Goal: Task Accomplishment & Management: Use online tool/utility

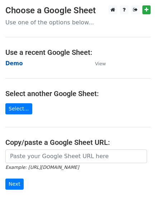
click at [13, 63] on strong "Demo" at bounding box center [14, 63] width 18 height 6
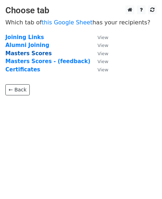
click at [29, 55] on strong "Masters Scores" at bounding box center [28, 53] width 46 height 6
click at [17, 52] on strong "Masters Scores" at bounding box center [28, 53] width 46 height 6
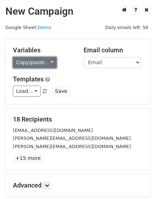
click at [39, 62] on link "Copy/paste..." at bounding box center [35, 62] width 44 height 11
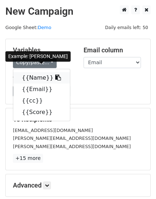
click at [55, 80] on icon at bounding box center [58, 78] width 6 height 6
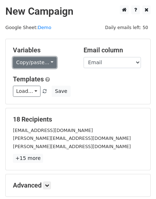
click at [34, 61] on link "Copy/paste..." at bounding box center [35, 62] width 44 height 11
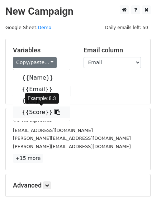
click at [55, 114] on icon at bounding box center [58, 112] width 6 height 6
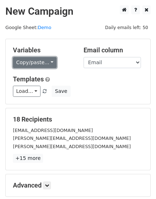
click at [37, 67] on link "Copy/paste..." at bounding box center [35, 62] width 44 height 11
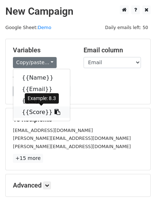
click at [55, 113] on icon at bounding box center [58, 112] width 6 height 6
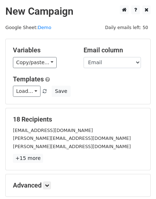
scroll to position [78, 0]
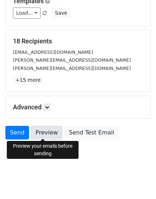
click at [36, 138] on link "Preview" at bounding box center [47, 133] width 32 height 14
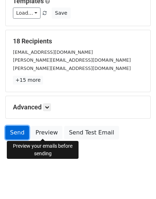
click at [16, 129] on link "Send" at bounding box center [17, 133] width 24 height 14
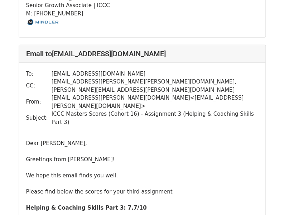
scroll to position [4984, 0]
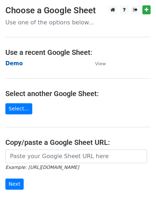
click at [13, 61] on strong "Demo" at bounding box center [14, 63] width 18 height 6
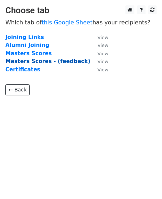
click at [31, 61] on strong "Masters Scores - (feedback)" at bounding box center [47, 61] width 85 height 6
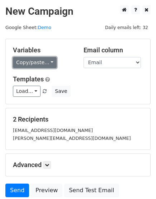
click at [21, 63] on link "Copy/paste..." at bounding box center [35, 62] width 44 height 11
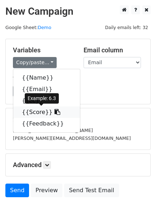
click at [55, 112] on icon at bounding box center [58, 112] width 6 height 6
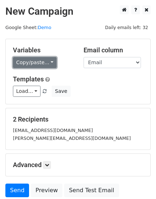
click at [44, 64] on link "Copy/paste..." at bounding box center [35, 62] width 44 height 11
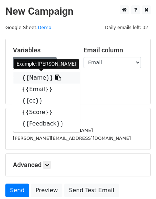
click at [55, 76] on icon at bounding box center [58, 78] width 6 height 6
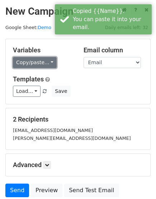
click at [44, 61] on link "Copy/paste..." at bounding box center [35, 62] width 44 height 11
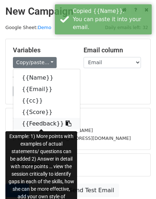
click at [66, 123] on icon at bounding box center [69, 124] width 6 height 6
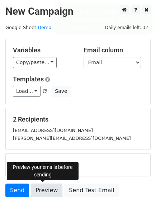
click at [36, 185] on link "Preview" at bounding box center [47, 191] width 32 height 14
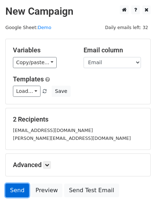
click at [16, 191] on link "Send" at bounding box center [17, 191] width 24 height 14
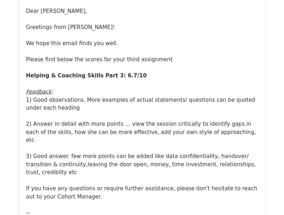
scroll to position [532, 0]
